Goal: Task Accomplishment & Management: Manage account settings

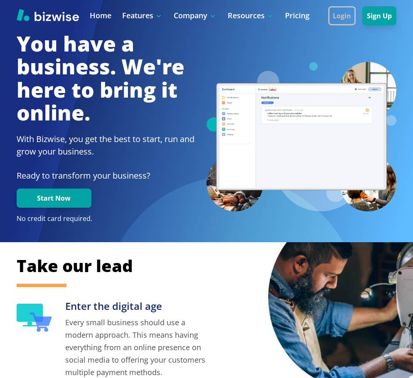
click at [340, 17] on button "Login" at bounding box center [341, 15] width 27 height 19
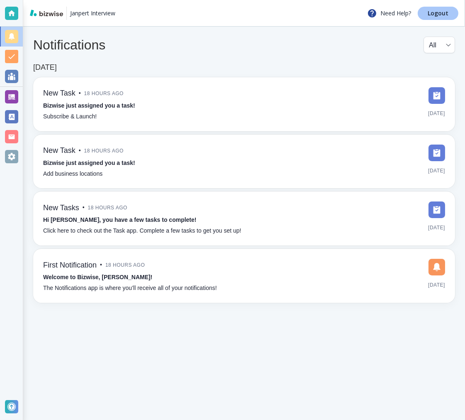
click at [423, 10] on link "Logout" at bounding box center [438, 13] width 41 height 13
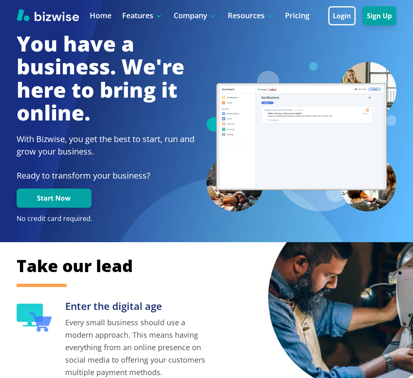
click at [344, 15] on button "Login" at bounding box center [341, 15] width 27 height 19
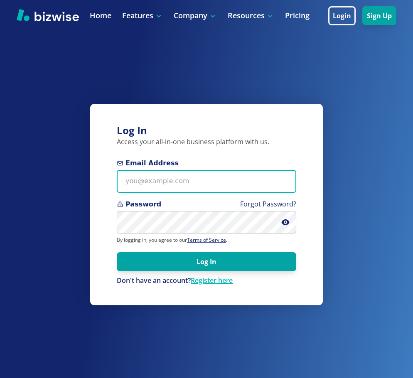
click at [184, 187] on input "Email Address" at bounding box center [206, 181] width 179 height 23
paste input "[EMAIL_ADDRESS][DOMAIN_NAME]"
type input "[EMAIL_ADDRESS][DOMAIN_NAME]"
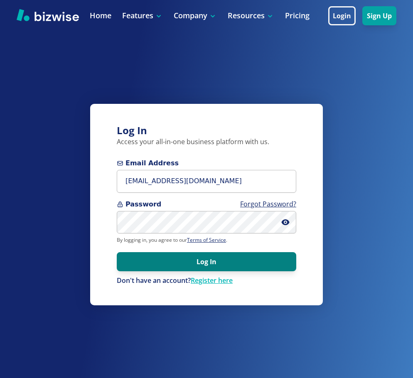
click at [200, 257] on button "Log In" at bounding box center [206, 261] width 179 height 19
